Goal: Go to known website: Access a specific website the user already knows

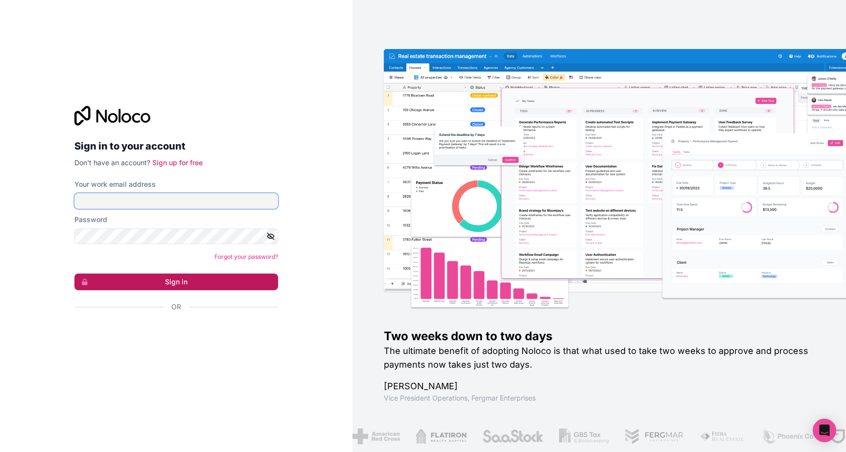
type input "**********"
click at [173, 281] on button "Sign in" at bounding box center [176, 281] width 204 height 17
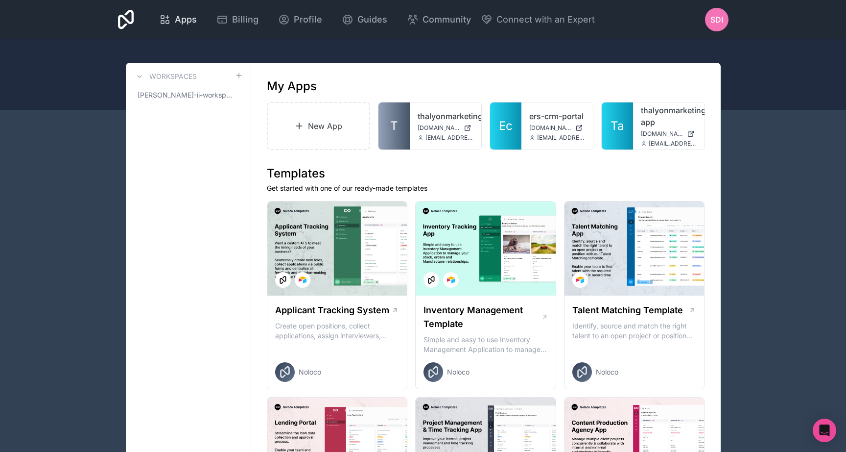
click at [171, 19] on div "Apps" at bounding box center [178, 20] width 38 height 14
click at [710, 22] on div "SDI" at bounding box center [717, 20] width 24 height 24
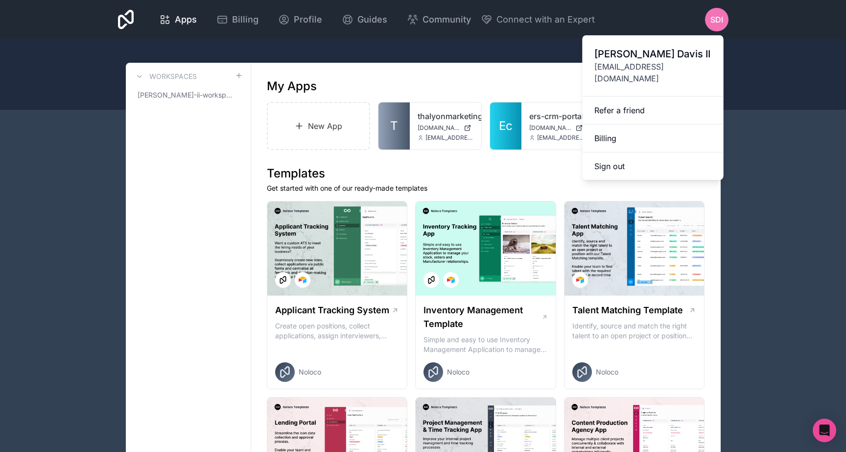
click at [447, 50] on div at bounding box center [423, 74] width 846 height 71
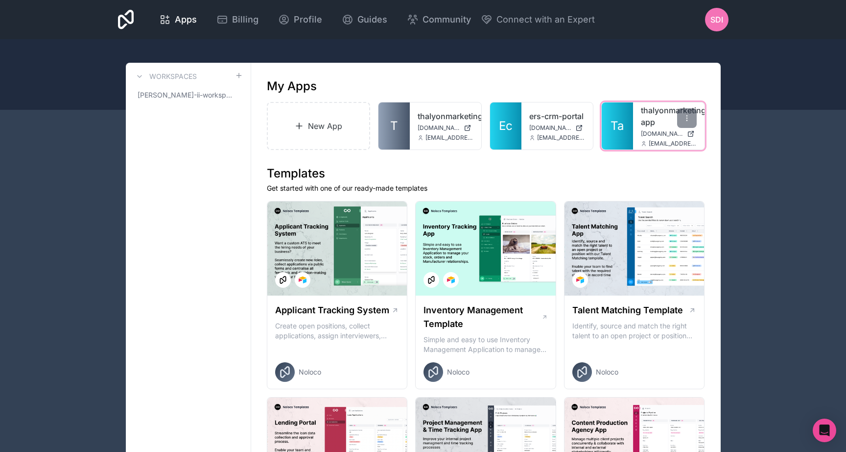
click at [617, 126] on span "Ta" at bounding box center [617, 126] width 13 height 16
